Goal: Answer question/provide support

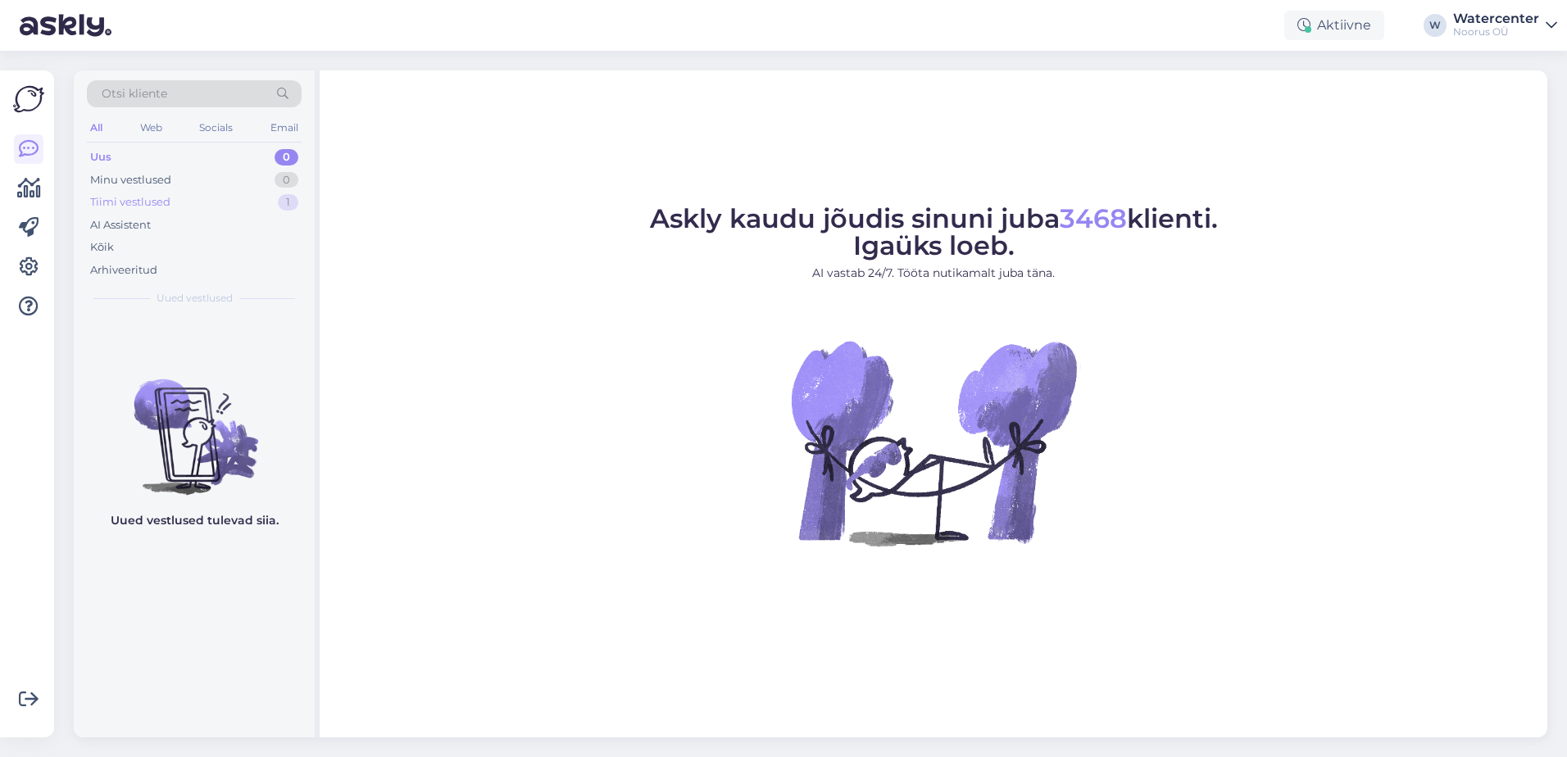
click at [136, 201] on div "Tiimi vestlused" at bounding box center [130, 202] width 80 height 16
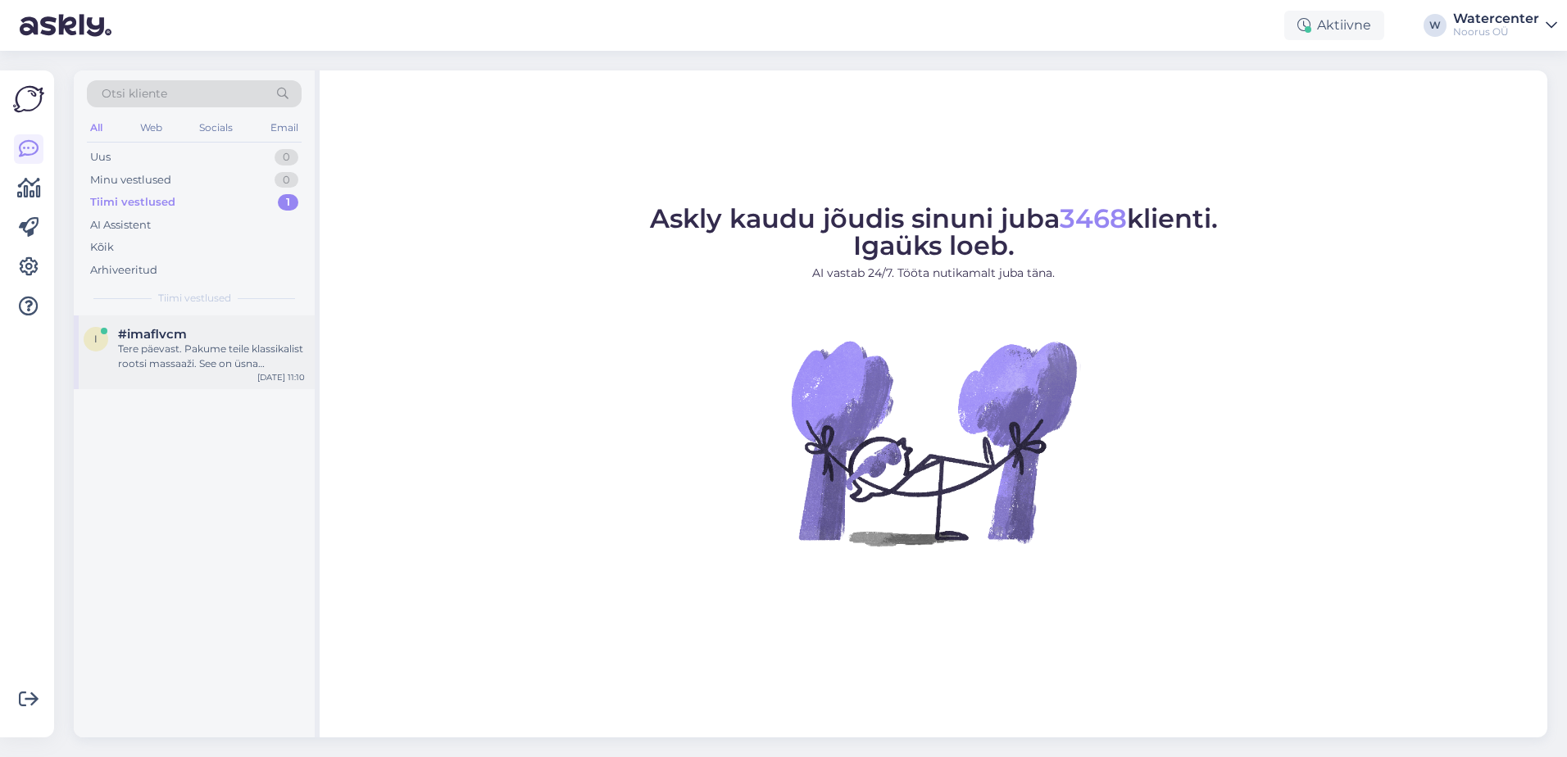
click at [203, 362] on div "Tere päevast. Pakume teile klassikalist rootsi massaaži. See on üsna intensiivne" at bounding box center [211, 357] width 187 height 30
click at [178, 366] on div "Hello, I am routing this question to the colleague who is responsible for this …" at bounding box center [211, 357] width 187 height 30
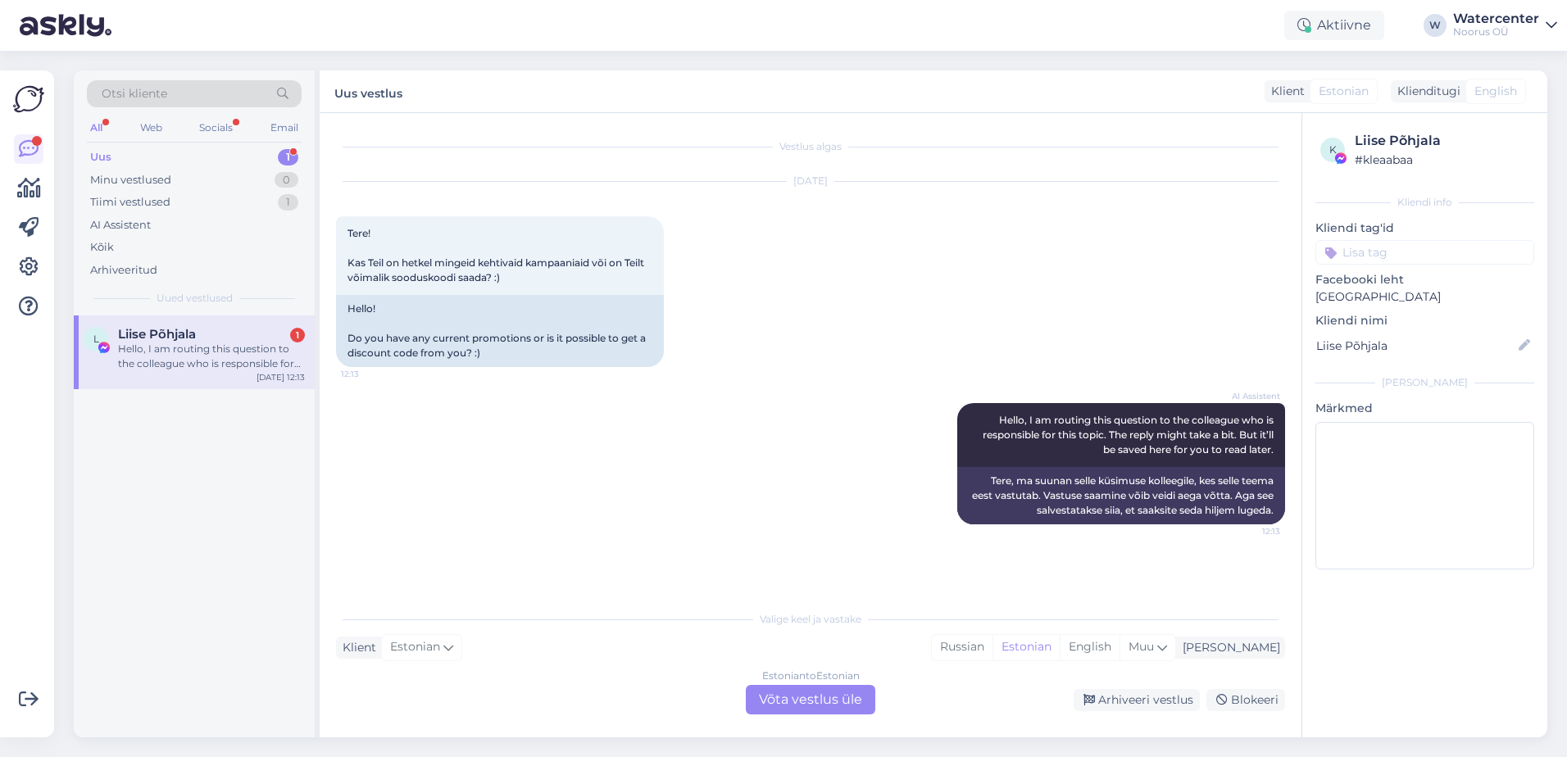
click at [792, 704] on div "Estonian to Estonian Võta vestlus üle" at bounding box center [811, 700] width 130 height 30
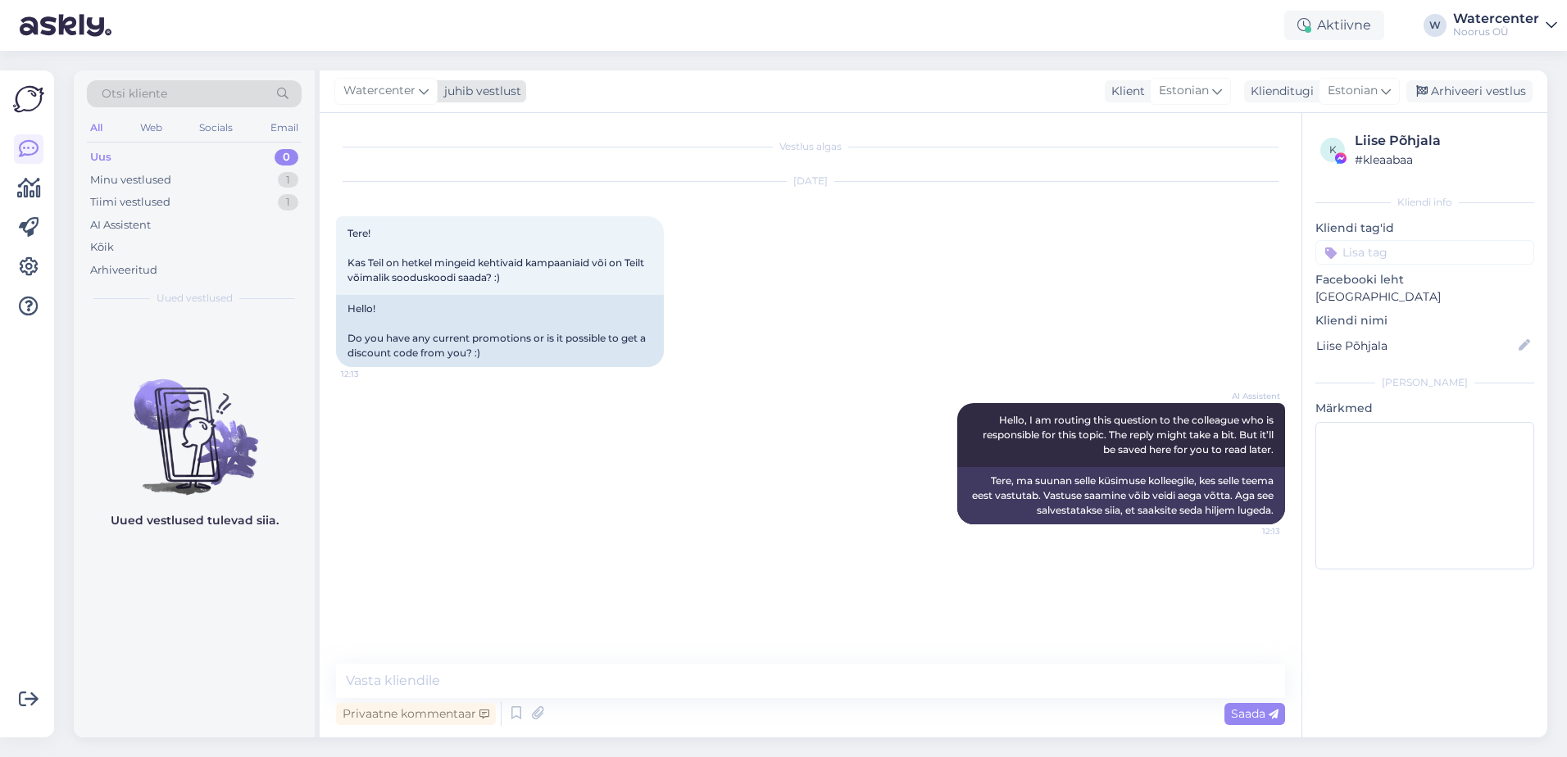
click at [390, 98] on span "Watercenter" at bounding box center [379, 91] width 72 height 18
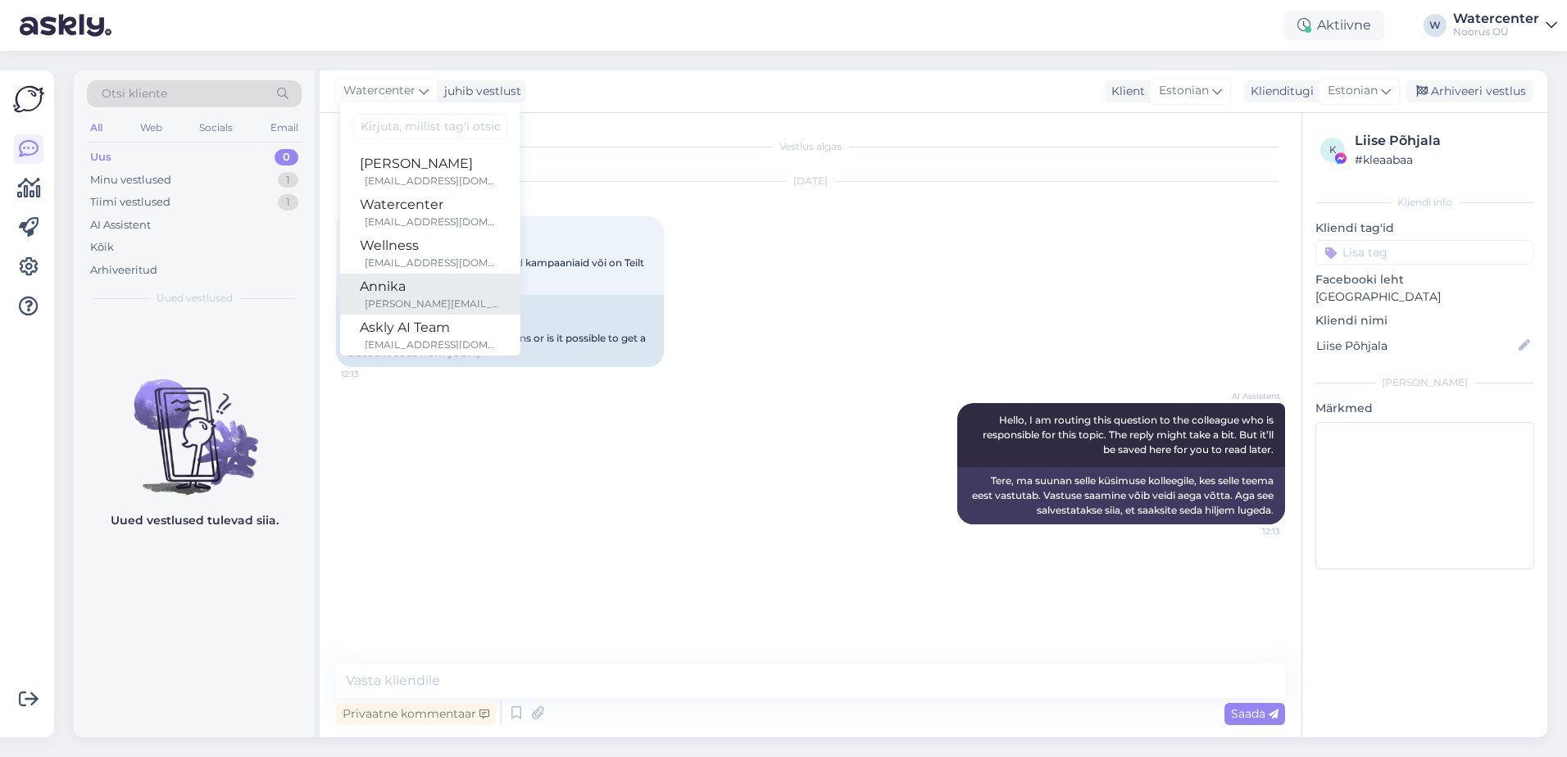
click at [448, 281] on div "Annika" at bounding box center [430, 287] width 141 height 20
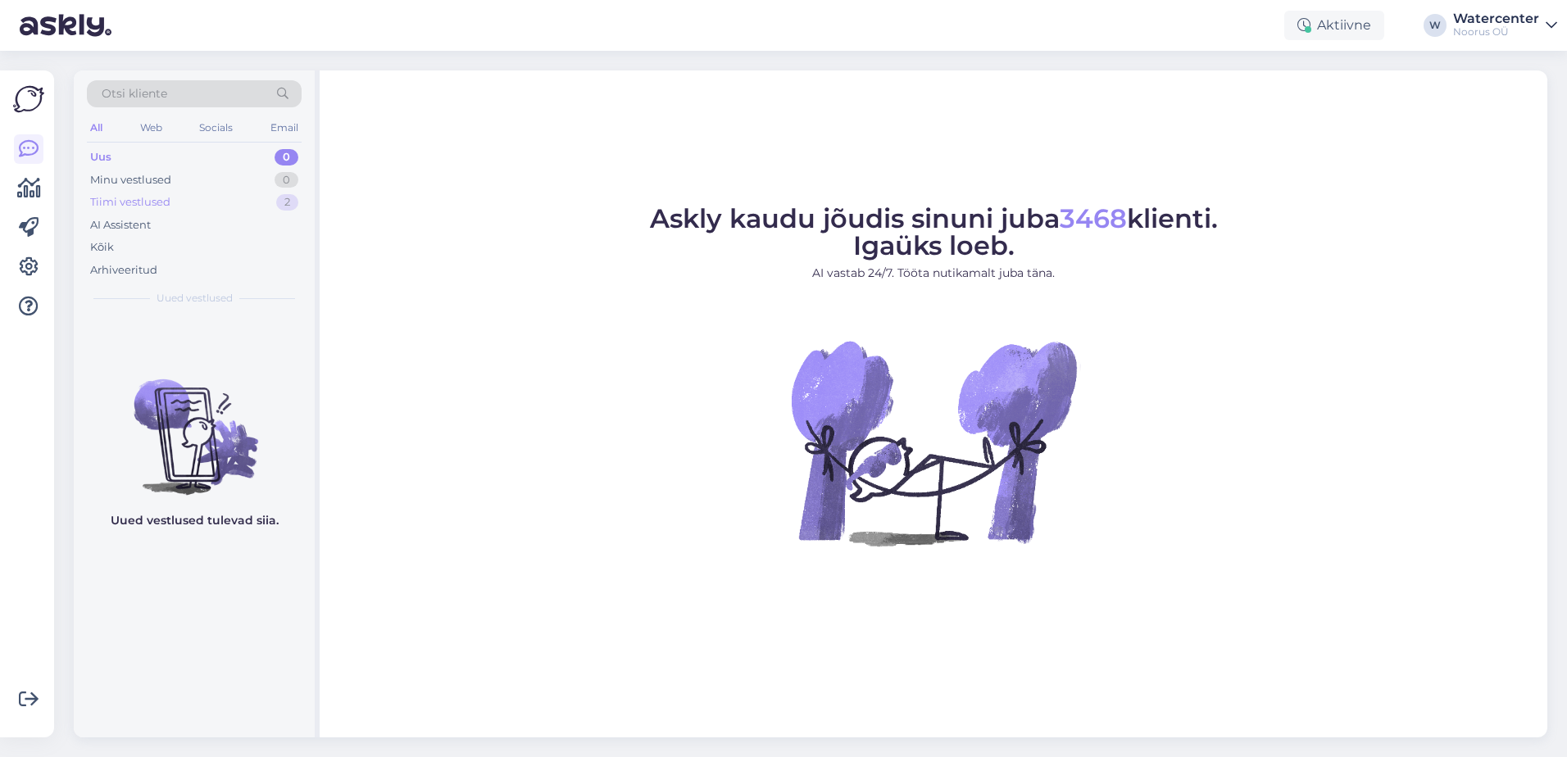
click at [125, 207] on div "Tiimi vestlused" at bounding box center [130, 202] width 80 height 16
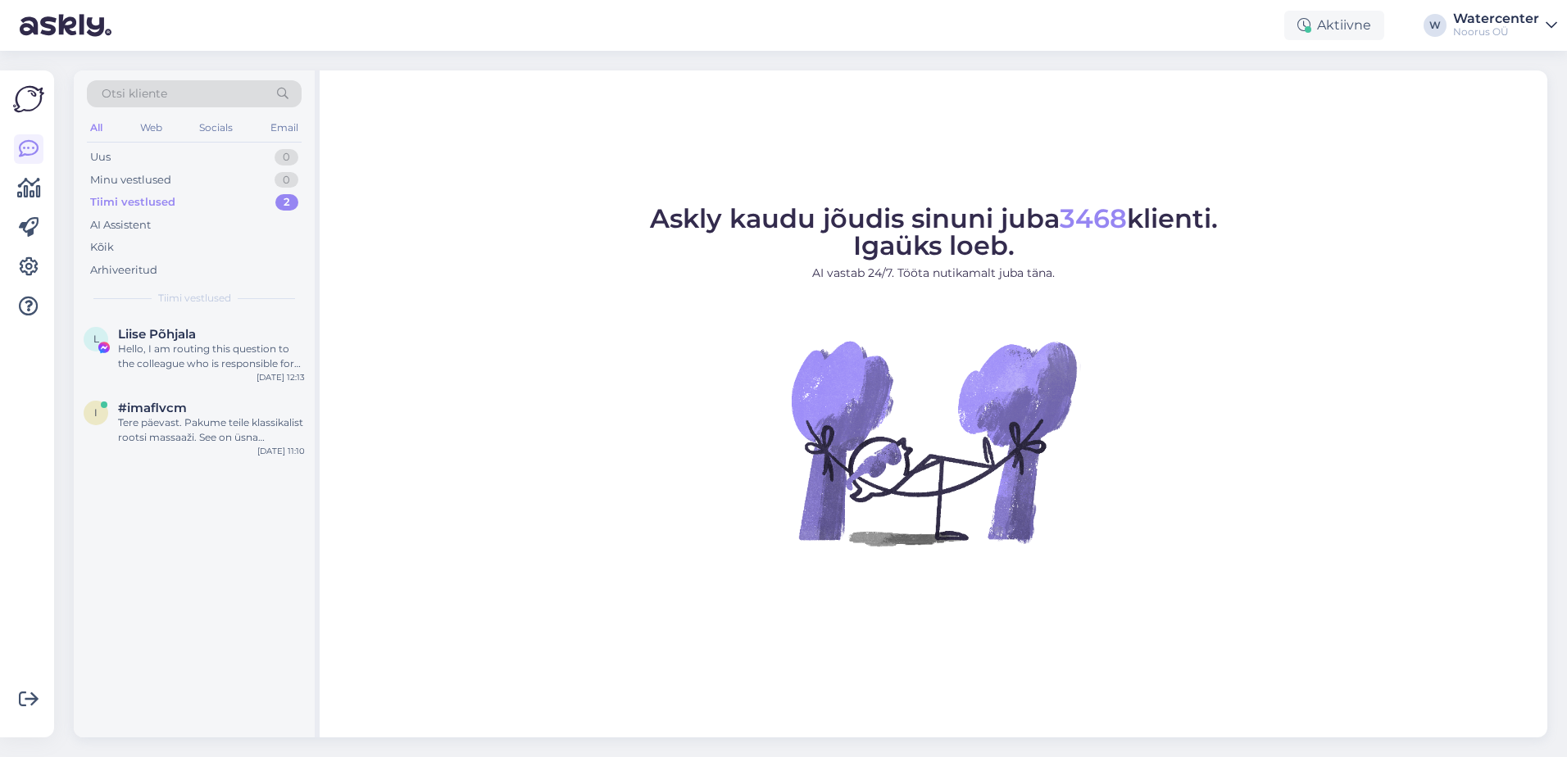
click at [133, 424] on div "Tere päevast. Pakume teile klassikalist rootsi massaaži. See on üsna intensiivne" at bounding box center [211, 431] width 187 height 30
